Goal: Transaction & Acquisition: Purchase product/service

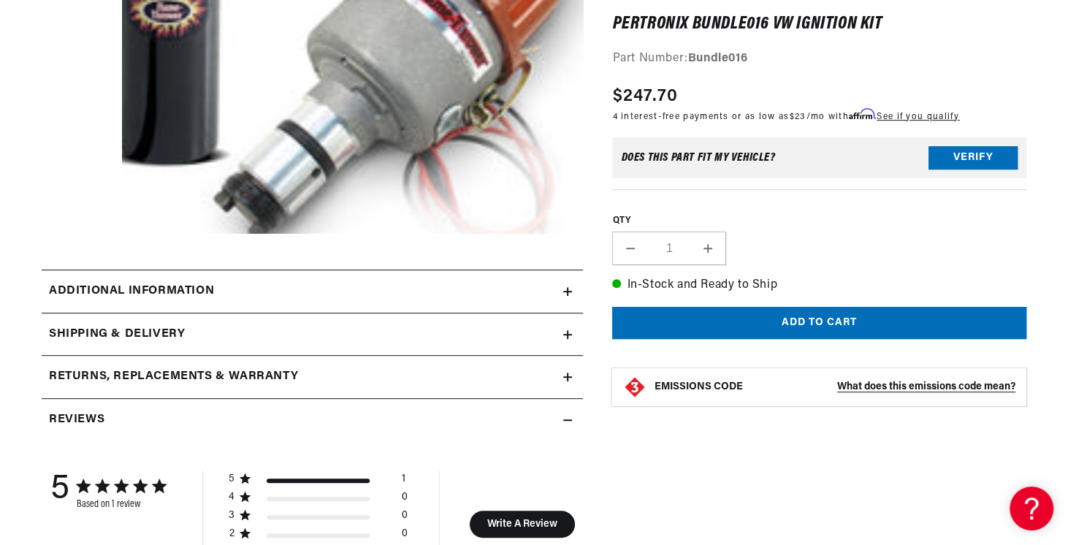
scroll to position [0, 545]
click at [190, 287] on h2 "Additional information" at bounding box center [131, 291] width 165 height 19
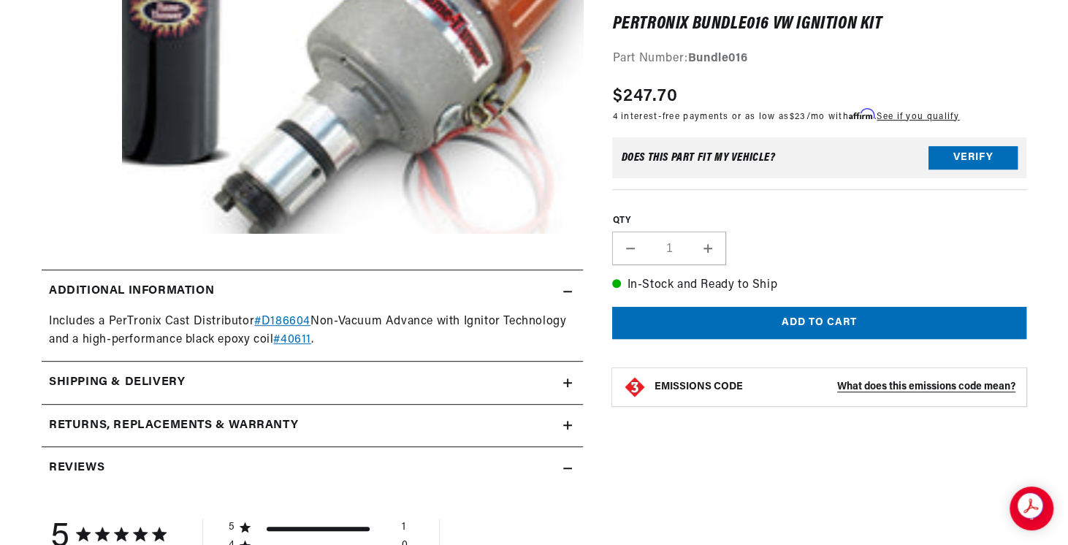
scroll to position [0, 0]
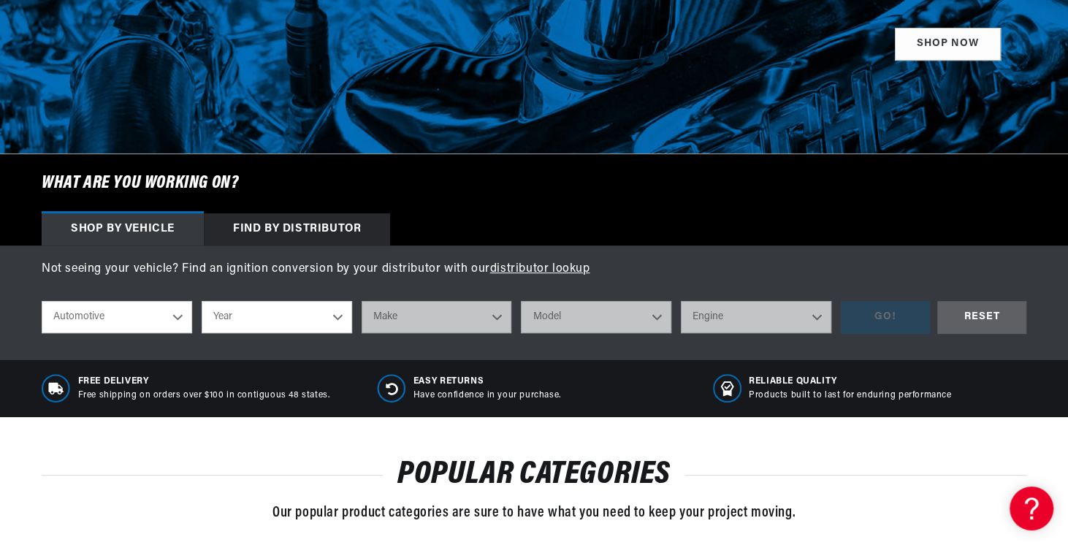
scroll to position [320, 0]
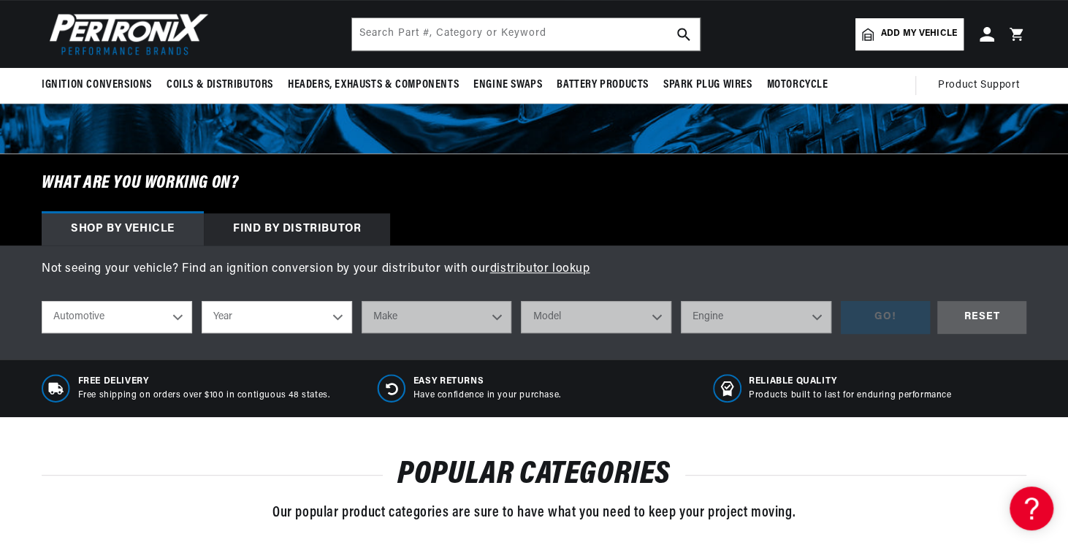
click at [94, 319] on select "Automotive Agricultural Industrial Marine Motorcycle" at bounding box center [117, 317] width 151 height 32
click at [266, 320] on select "Year 2022 2021 2020 2019 2018 2017 2016 2015 2014 2013 2012 2011 2010 2009 2008…" at bounding box center [277, 317] width 151 height 32
select select "1976"
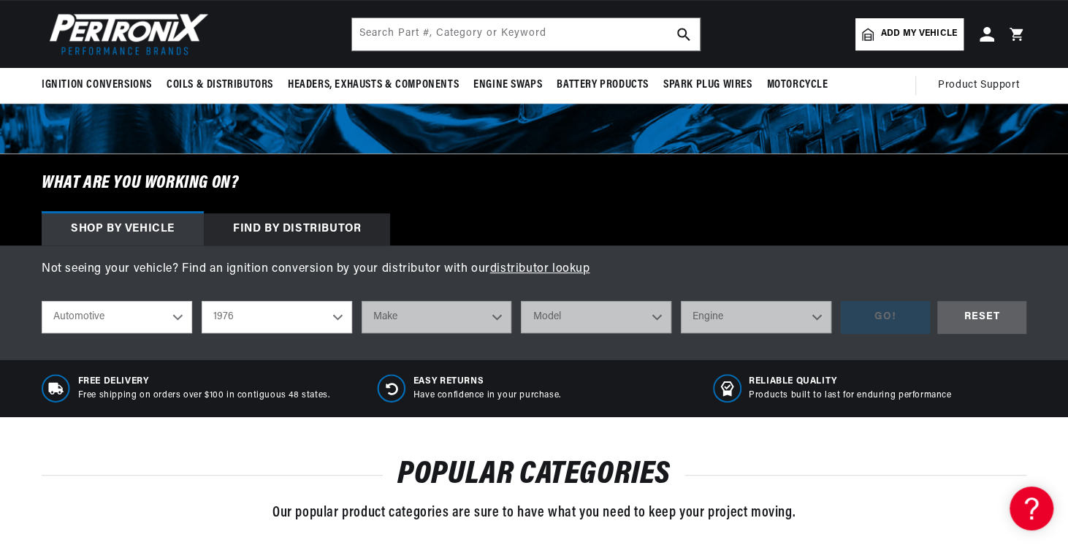
click at [202, 301] on select "Year 2022 2021 2020 2019 2018 2017 2016 2015 2014 2013 2012 2011 2010 2009 2008…" at bounding box center [277, 317] width 151 height 32
select select "1976"
click at [454, 321] on select "Make Alfa Romeo American Motors Audi Avanti BMW Buick Cadillac Checker Chevrole…" at bounding box center [437, 317] width 151 height 32
select select "Volkswagen"
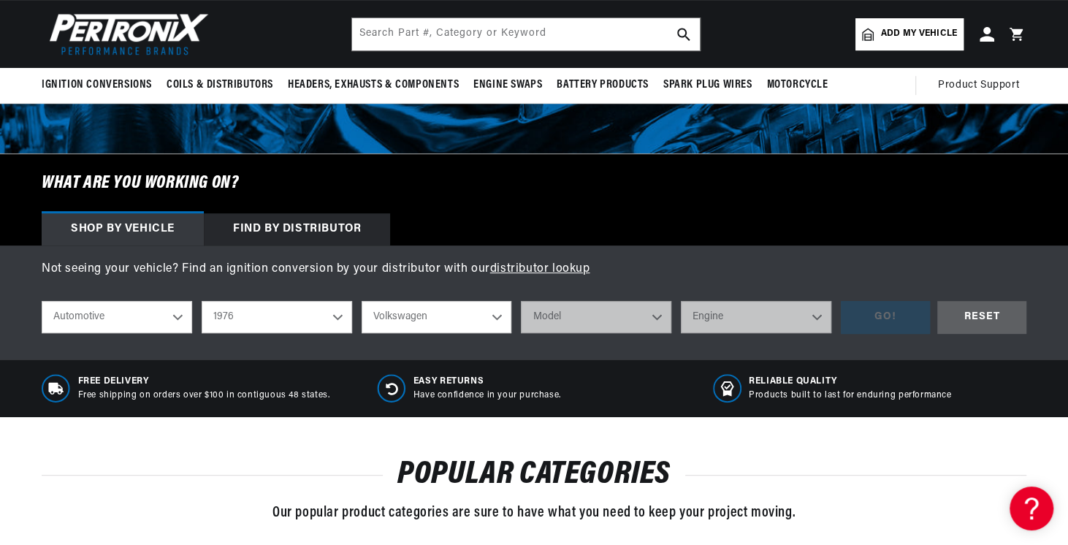
click at [362, 301] on select "Make Alfa Romeo American Motors Audi Avanti BMW Buick Cadillac Checker Chevrole…" at bounding box center [437, 317] width 151 height 32
select select "Volkswagen"
click at [579, 319] on select "Model Beetle Dasher Rabbit Scirocco Super Beetle" at bounding box center [596, 317] width 151 height 32
select select "Beetle"
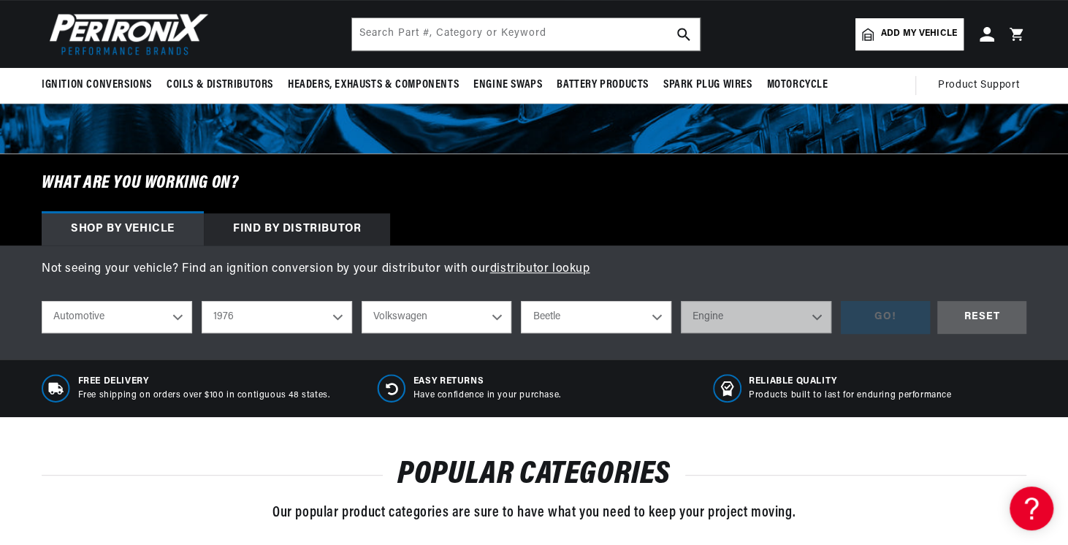
click at [521, 301] on select "Model Beetle Dasher Rabbit Scirocco Super Beetle" at bounding box center [596, 317] width 151 height 32
select select "Beetle"
click at [722, 321] on select "Engine 1.5L 1.6L 4" at bounding box center [756, 317] width 151 height 32
select select "1.6L"
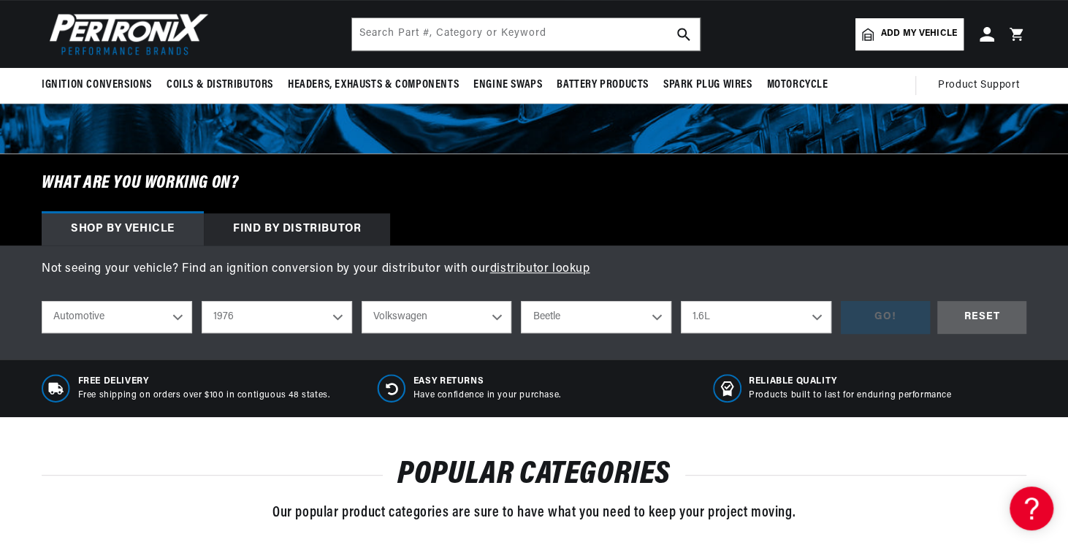
click at [681, 301] on select "Engine 1.5L 1.6L 4" at bounding box center [756, 317] width 151 height 32
select select "1.6L"
click at [886, 313] on div "GO!" at bounding box center [885, 317] width 89 height 33
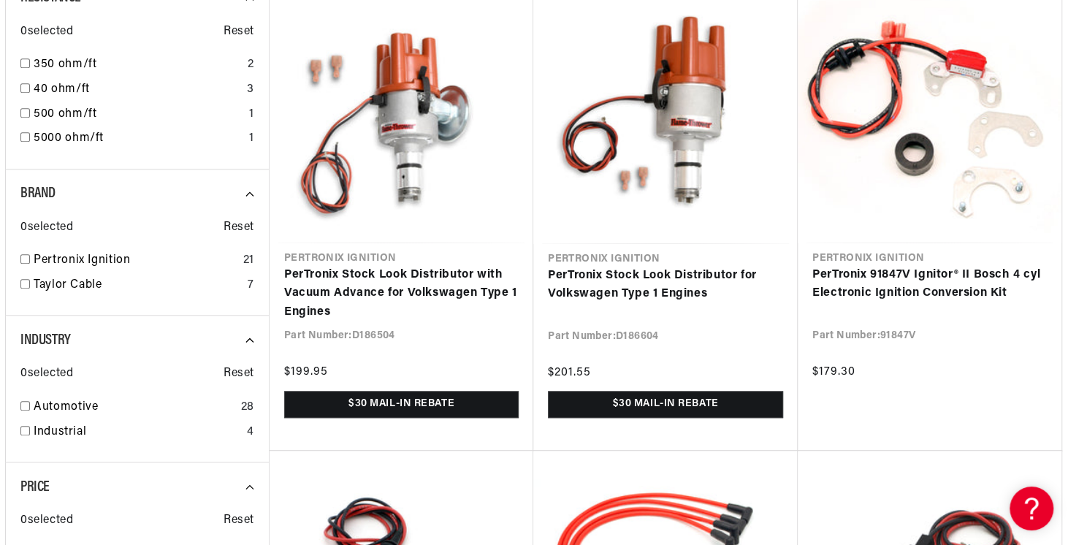
scroll to position [0, 545]
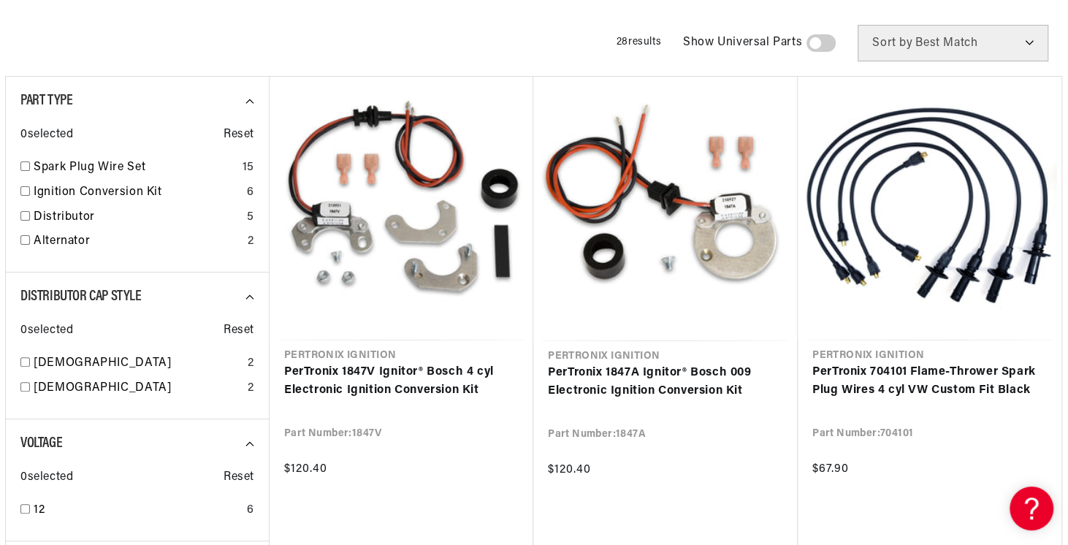
click at [26, 211] on input "checkbox" at bounding box center [24, 215] width 9 height 9
checkbox input "true"
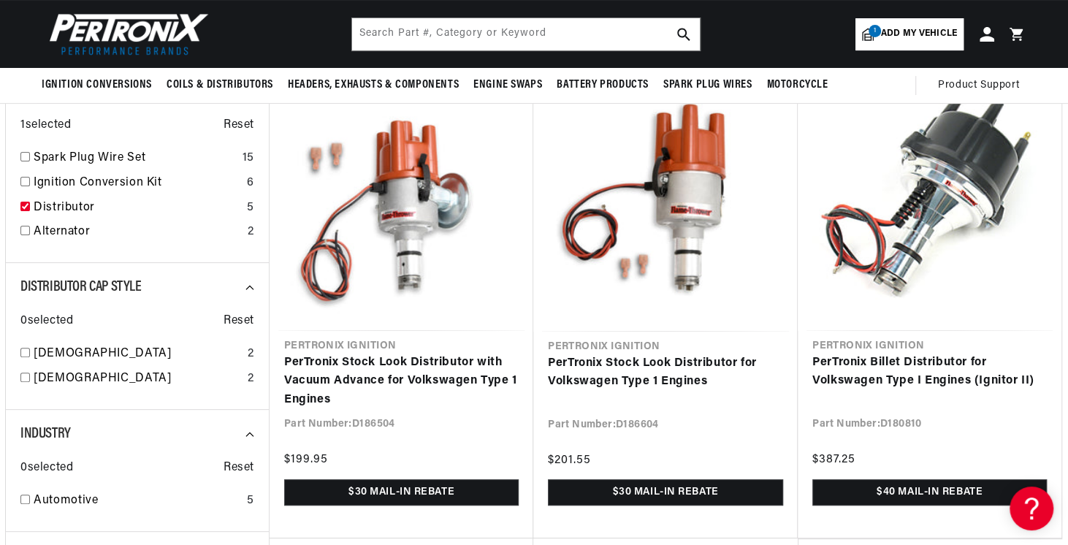
click at [646, 369] on link "PerTronix Stock Look Distributor for Volkswagen Type 1 Engines" at bounding box center [665, 372] width 235 height 37
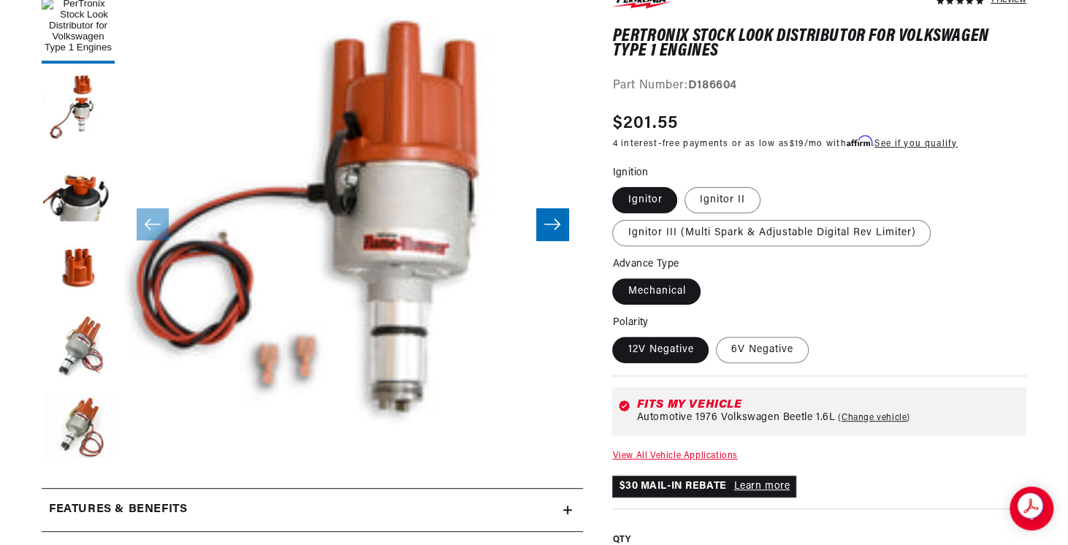
scroll to position [234, 0]
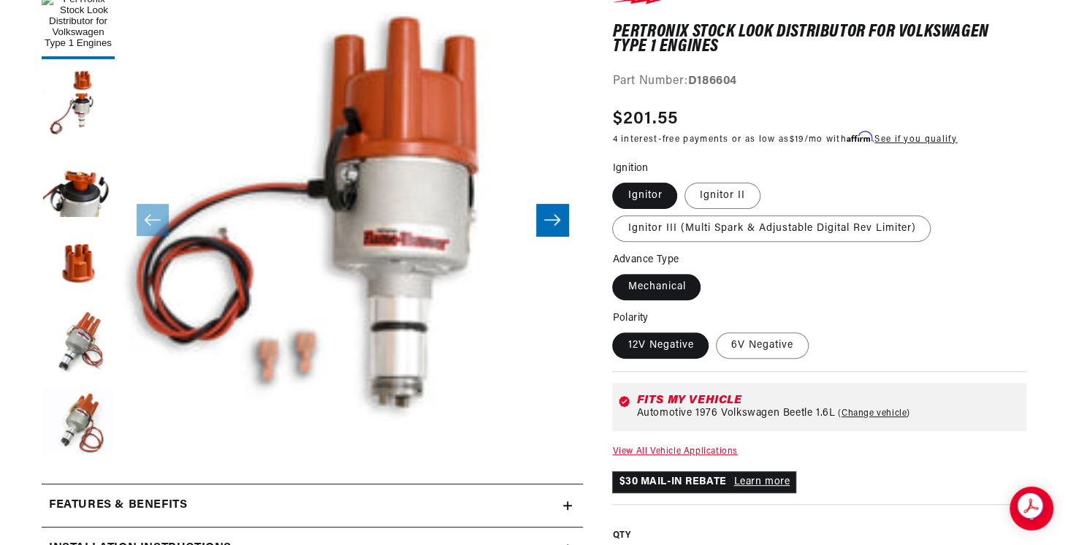
click at [720, 189] on label "Ignitor II" at bounding box center [723, 196] width 76 height 26
click at [685, 180] on input "Ignitor II" at bounding box center [685, 180] width 1 height 1
radio input "true"
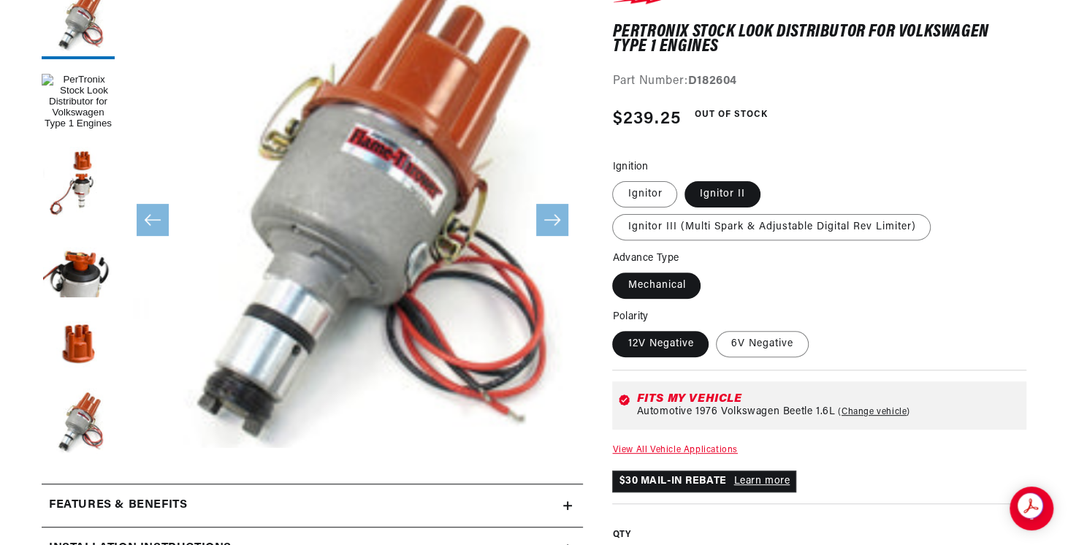
scroll to position [0, 545]
click at [712, 78] on strong "D182604" at bounding box center [712, 81] width 49 height 12
copy strong "D182604"
